Goal: Information Seeking & Learning: Learn about a topic

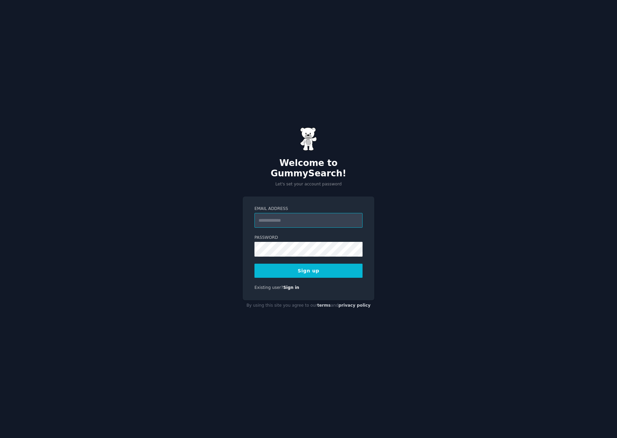
click at [298, 213] on input "Email Address" at bounding box center [308, 220] width 108 height 15
type input "**********"
click at [308, 265] on button "Sign up" at bounding box center [308, 271] width 108 height 14
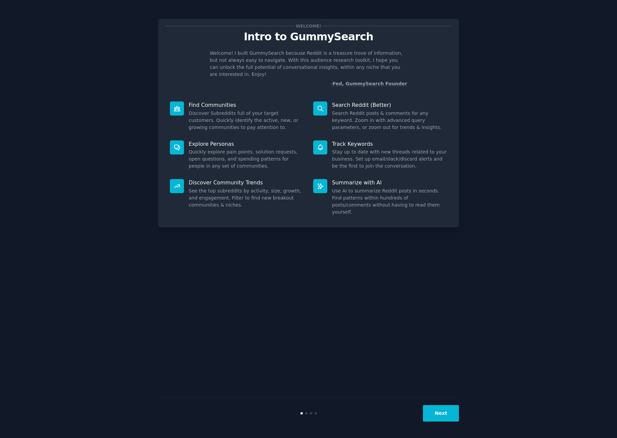
click at [446, 411] on button "Next" at bounding box center [441, 413] width 36 height 16
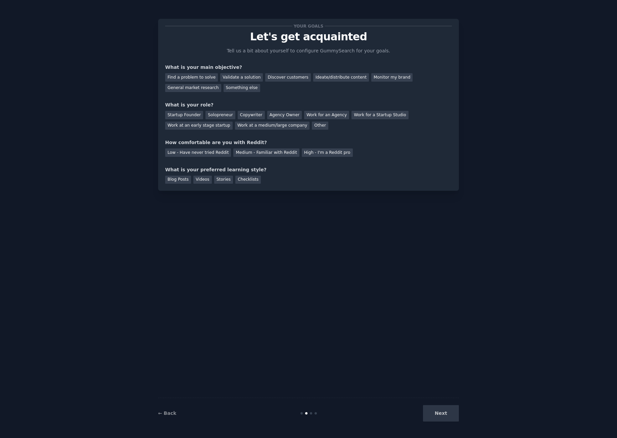
click at [446, 411] on div "Next" at bounding box center [409, 413] width 100 height 16
click at [441, 412] on div "Next" at bounding box center [409, 413] width 100 height 16
click at [181, 79] on div "Find a problem to solve" at bounding box center [191, 77] width 53 height 8
click at [191, 117] on div "Startup Founder" at bounding box center [184, 115] width 38 height 8
click at [182, 178] on div "Blog Posts" at bounding box center [178, 180] width 26 height 8
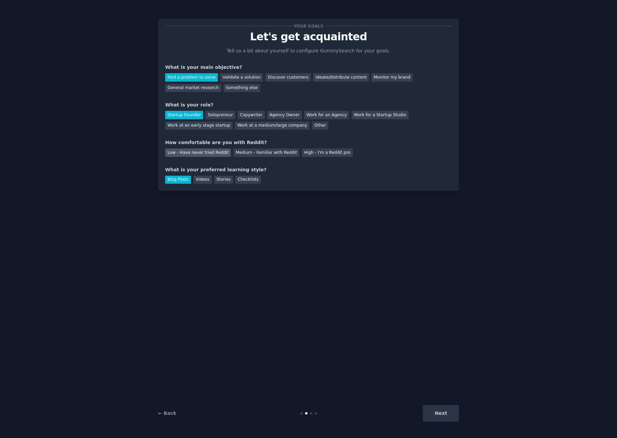
click at [189, 152] on div "Low - Have never tried Reddit" at bounding box center [198, 152] width 66 height 8
click at [432, 403] on div "← Back Next" at bounding box center [308, 412] width 301 height 31
click at [449, 416] on button "Next" at bounding box center [441, 413] width 36 height 16
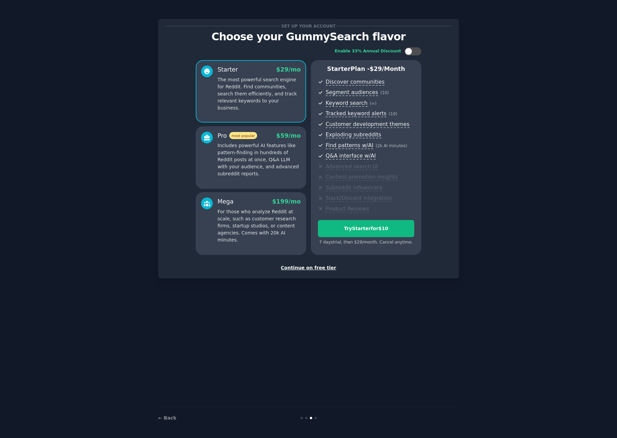
click at [314, 264] on div "Continue on free tier" at bounding box center [308, 267] width 287 height 7
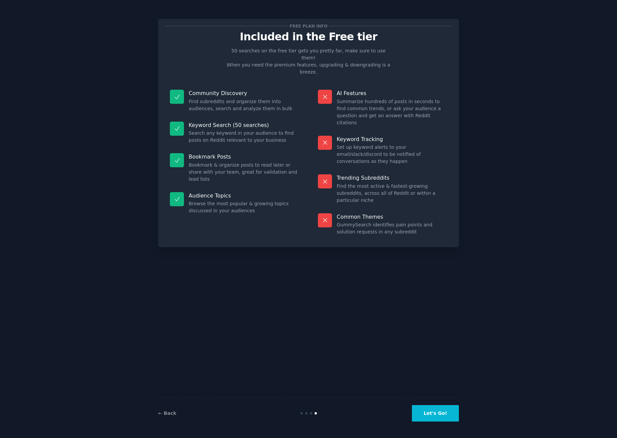
click at [437, 415] on button "Let's Go!" at bounding box center [435, 413] width 47 height 16
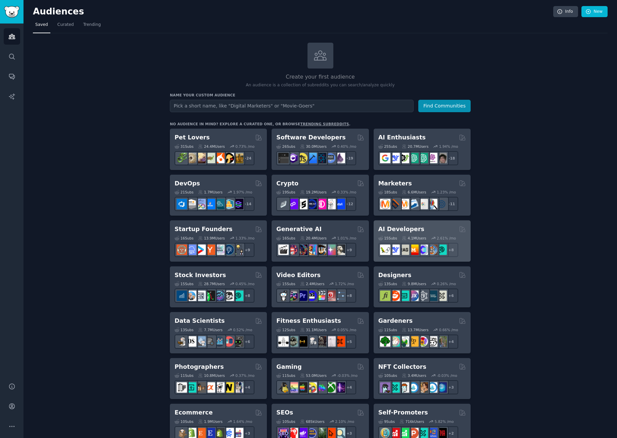
click at [389, 229] on h2 "AI Developers" at bounding box center [401, 229] width 46 height 8
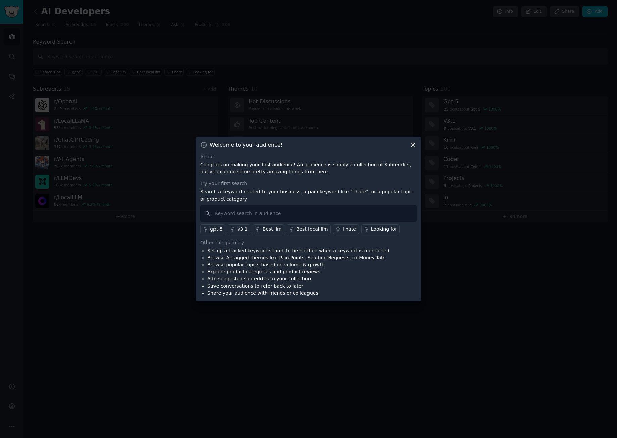
click at [414, 146] on icon at bounding box center [413, 145] width 4 height 4
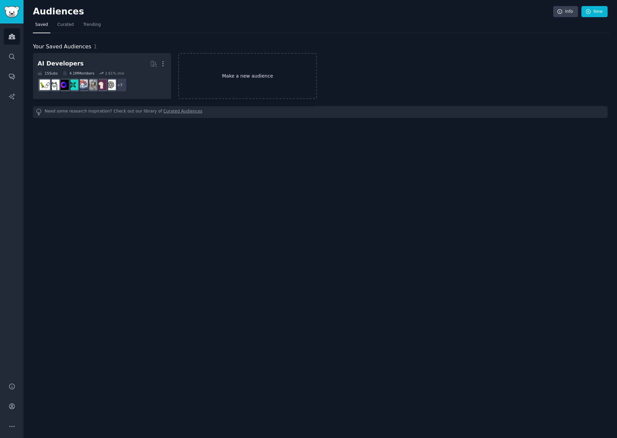
click at [287, 87] on link "Make a new audience" at bounding box center [247, 76] width 138 height 46
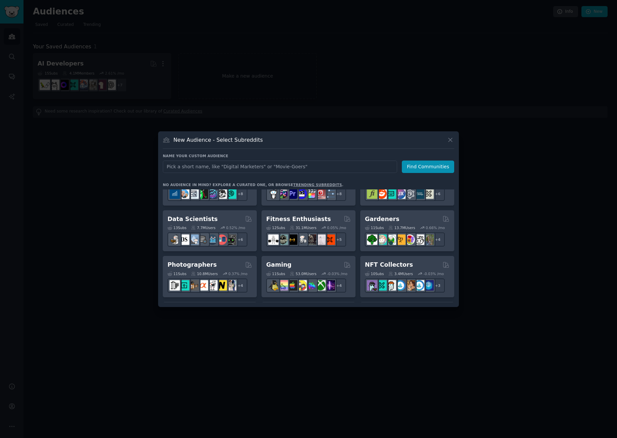
scroll to position [164, 0]
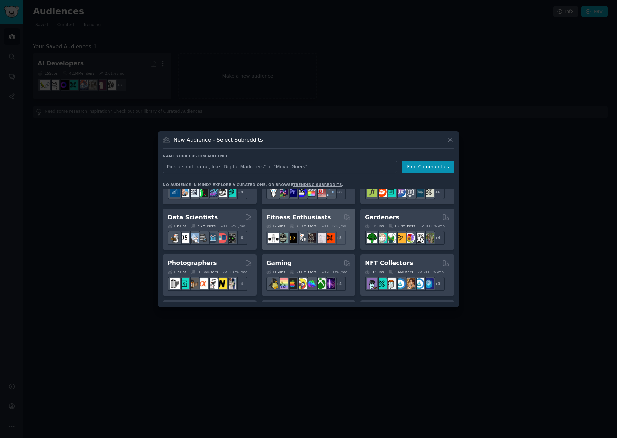
click at [277, 217] on h2 "Fitness Enthusiasts" at bounding box center [298, 217] width 65 height 8
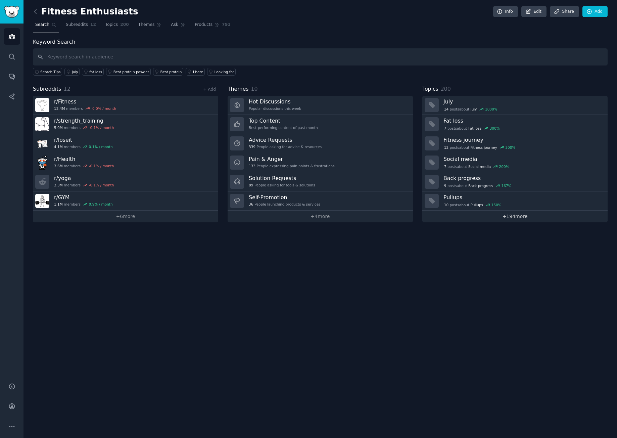
click at [523, 219] on link "+ 194 more" at bounding box center [514, 216] width 185 height 12
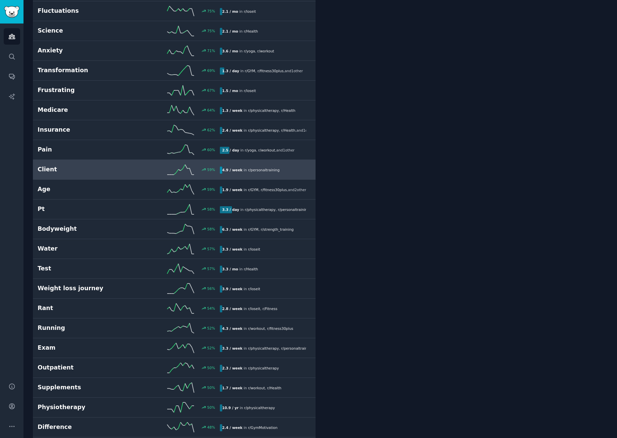
scroll to position [444, 0]
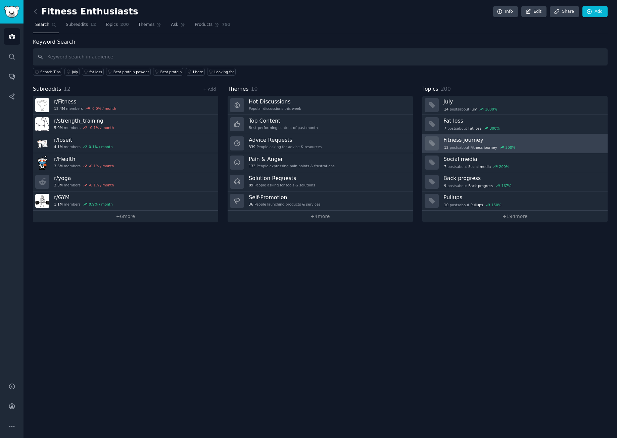
click at [466, 138] on h3 "Fitness journey" at bounding box center [522, 139] width 159 height 7
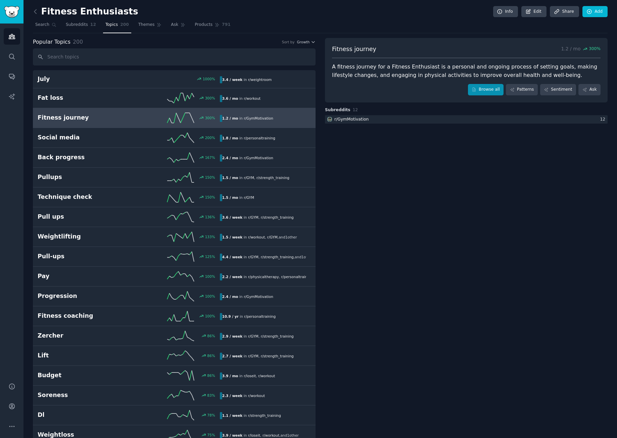
click at [486, 89] on link "Browse all" at bounding box center [486, 89] width 36 height 11
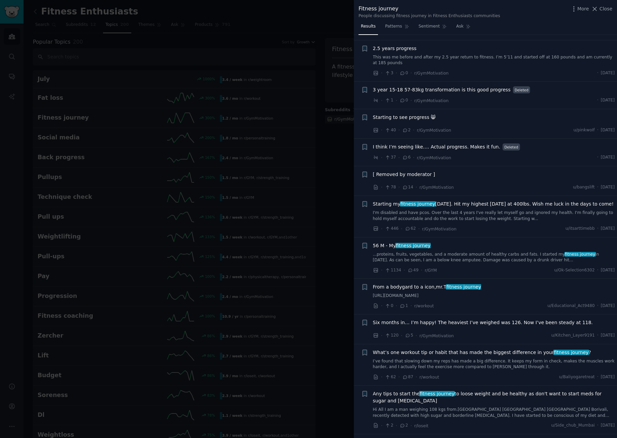
scroll to position [125, 0]
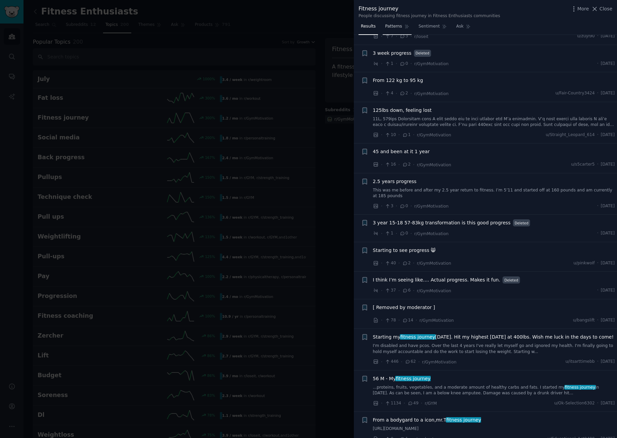
click at [399, 24] on span "Patterns" at bounding box center [393, 26] width 17 height 6
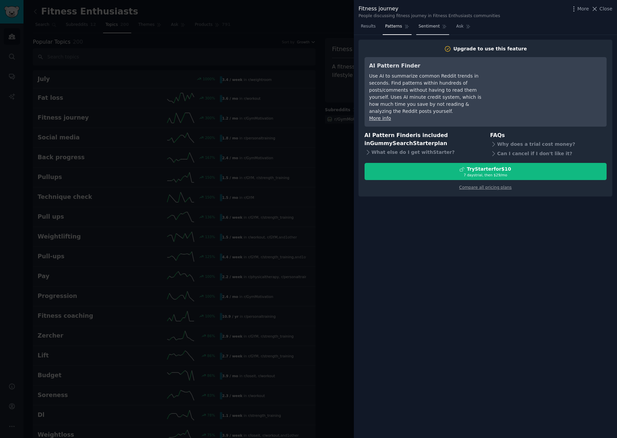
click at [436, 32] on link "Sentiment" at bounding box center [432, 28] width 33 height 14
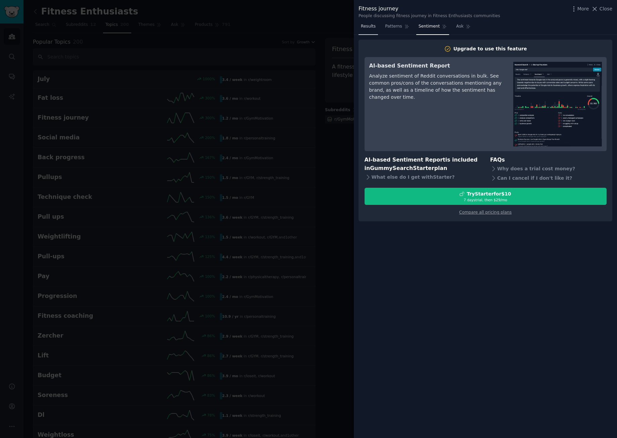
click at [369, 23] on span "Results" at bounding box center [368, 26] width 15 height 6
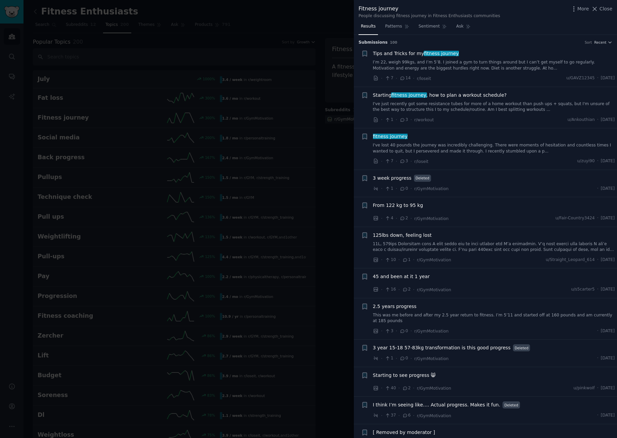
click at [392, 135] on span "fitness journey" at bounding box center [390, 136] width 36 height 5
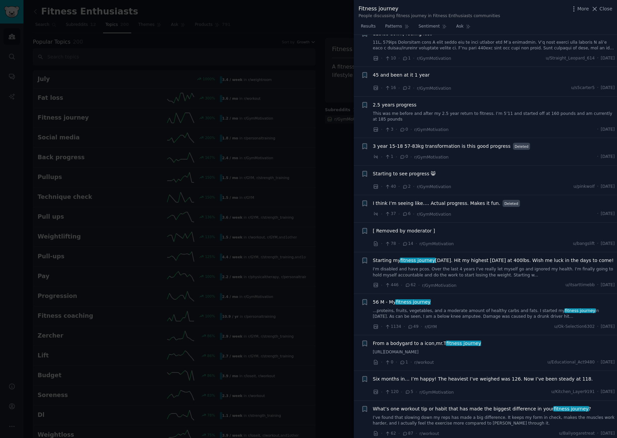
scroll to position [426, 0]
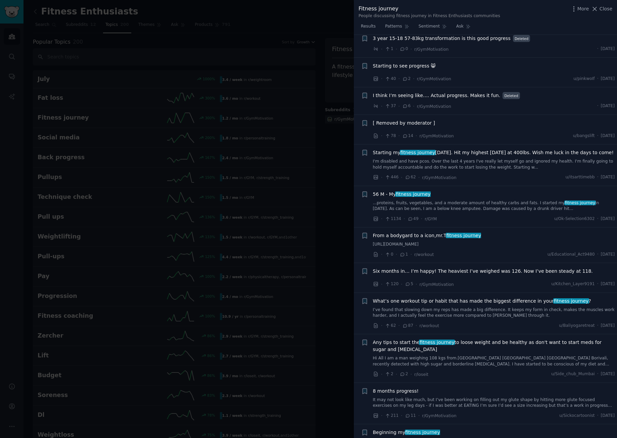
click at [187, 277] on div at bounding box center [308, 219] width 617 height 438
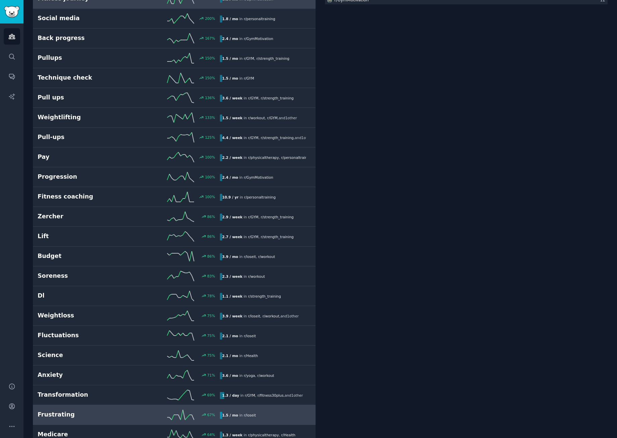
scroll to position [113, 0]
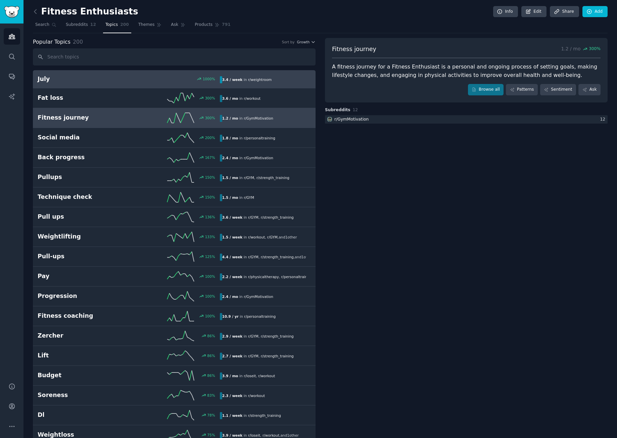
scroll to position [0, 0]
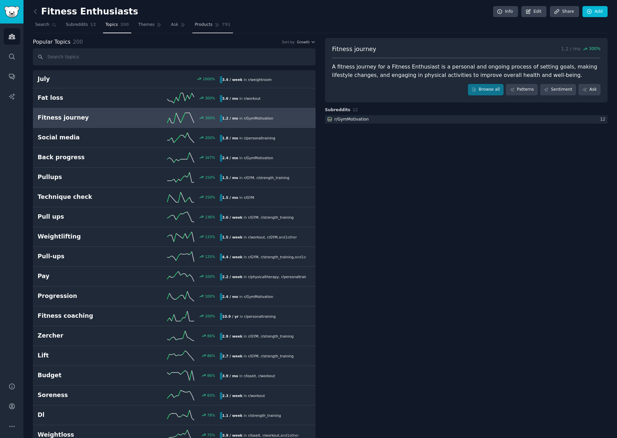
click at [202, 22] on span "Products" at bounding box center [204, 25] width 18 height 6
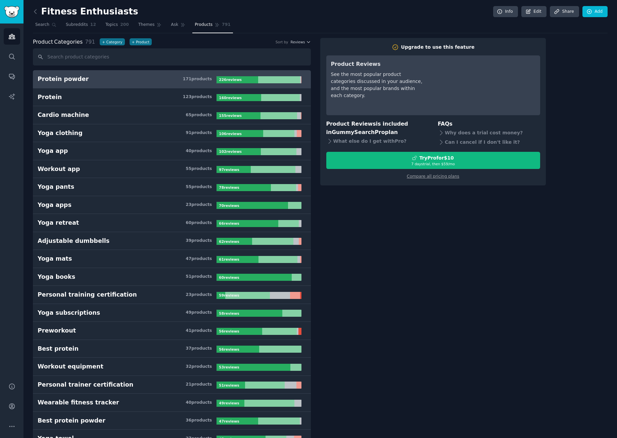
click at [111, 81] on h3 "Protein powder 171 product s" at bounding box center [127, 79] width 179 height 8
